Goal: Transaction & Acquisition: Purchase product/service

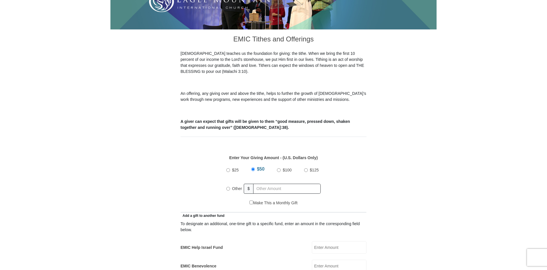
scroll to position [143, 0]
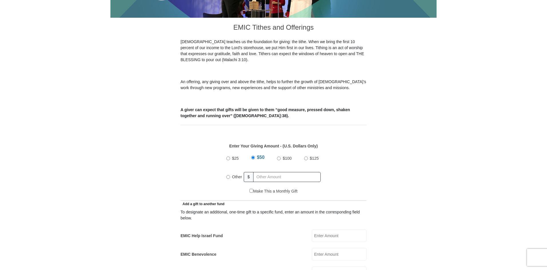
click at [226, 175] on input "Other" at bounding box center [228, 177] width 4 height 4
radio input "true"
click at [264, 172] on input "text" at bounding box center [288, 177] width 66 height 10
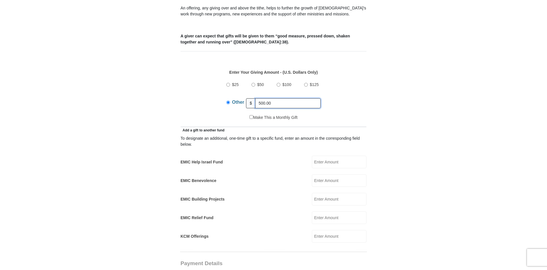
scroll to position [229, 0]
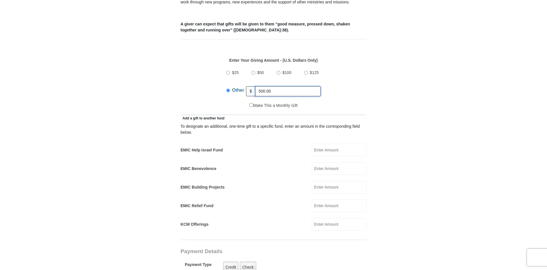
type input "500.00"
click at [345, 144] on input "EMIC Help Israel Fund" at bounding box center [339, 150] width 55 height 13
type input "75.00"
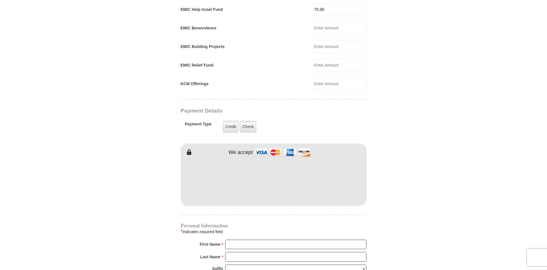
scroll to position [372, 0]
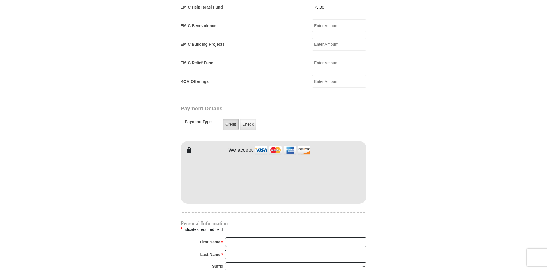
click at [233, 119] on label "Credit" at bounding box center [231, 125] width 16 height 12
click at [0, 0] on input "Credit" at bounding box center [0, 0] width 0 height 0
click at [234, 238] on input "First Name *" at bounding box center [295, 243] width 141 height 10
type input "[PERSON_NAME]"
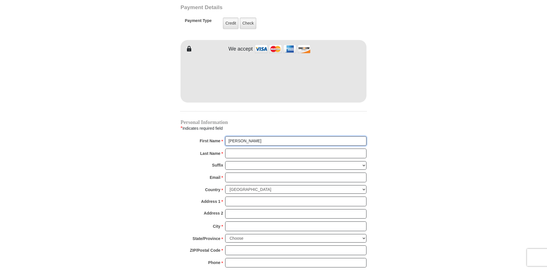
scroll to position [486, 0]
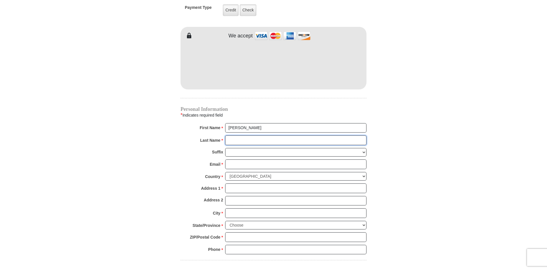
click at [243, 136] on input "Last Name *" at bounding box center [295, 141] width 141 height 10
type input "[PERSON_NAME]"
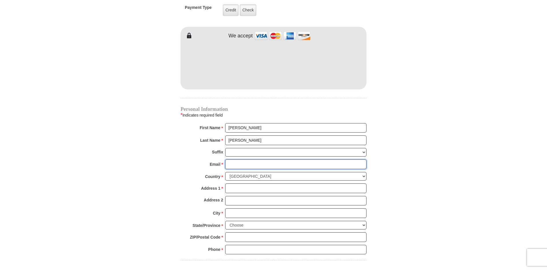
click at [242, 160] on input "Email *" at bounding box center [295, 165] width 141 height 10
type input "[EMAIL_ADDRESS][DOMAIN_NAME]"
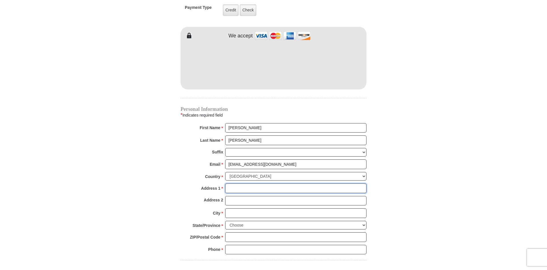
type input "[STREET_ADDRESS][PERSON_NAME]"
type input "GRAPEVINE"
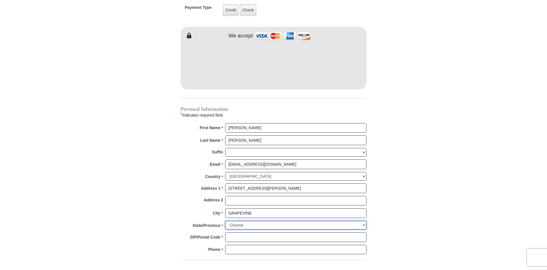
select select "[GEOGRAPHIC_DATA]"
type input "76051-4321"
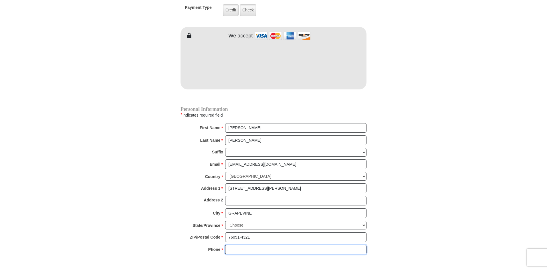
type input "4693582345"
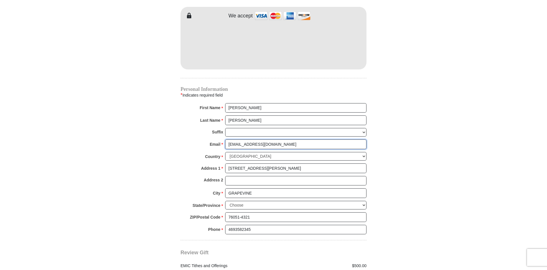
scroll to position [572, 0]
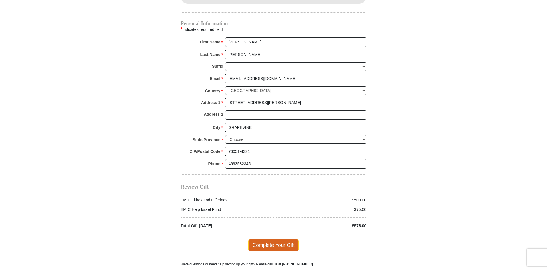
click at [273, 239] on span "Complete Your Gift" at bounding box center [273, 245] width 51 height 12
